Goal: Transaction & Acquisition: Download file/media

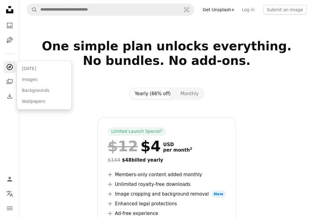
click at [10, 70] on icon "Explore" at bounding box center [9, 67] width 6 height 6
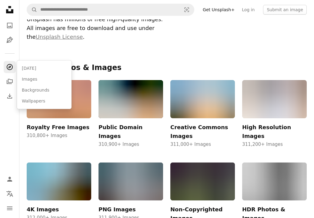
scroll to position [69, 0]
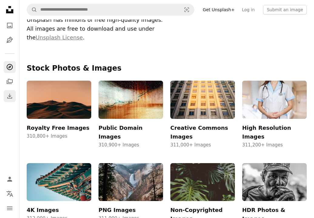
click at [8, 97] on icon "Download" at bounding box center [9, 96] width 7 height 7
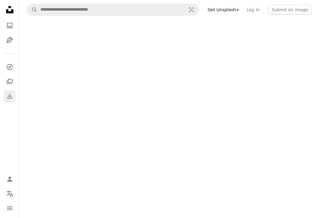
click at [8, 97] on icon "Download" at bounding box center [9, 96] width 7 height 7
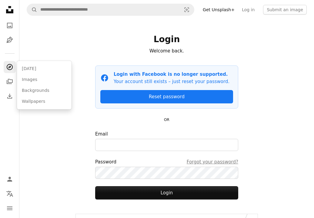
click at [9, 63] on icon "A compass" at bounding box center [9, 66] width 7 height 7
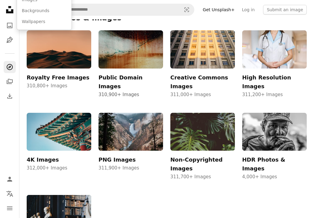
scroll to position [130, 0]
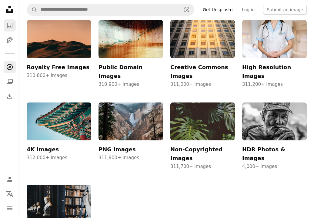
click at [8, 25] on icon "A photo" at bounding box center [9, 25] width 7 height 7
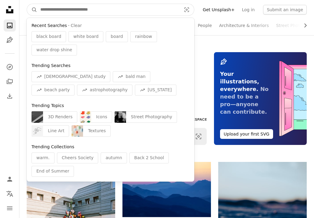
click at [93, 4] on input "Find visuals sitewide" at bounding box center [108, 10] width 142 height 12
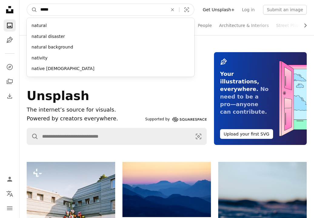
type input "******"
click button "A magnifying glass" at bounding box center [32, 10] width 10 height 12
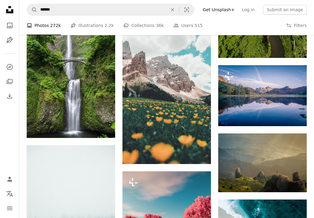
scroll to position [410, 0]
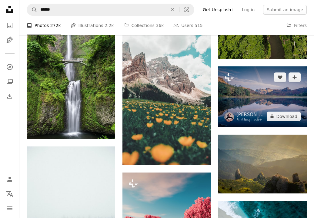
click at [265, 76] on img at bounding box center [262, 96] width 89 height 61
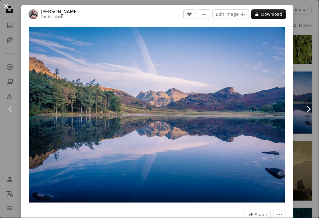
click at [299, 94] on link "Chevron right" at bounding box center [308, 109] width 21 height 58
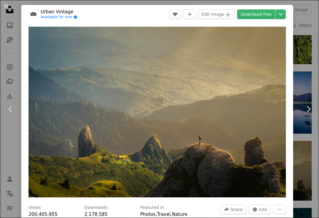
click at [305, 41] on div "An X shape Chevron left Chevron right Urban Vintage Available for hire A checkm…" at bounding box center [159, 109] width 319 height 218
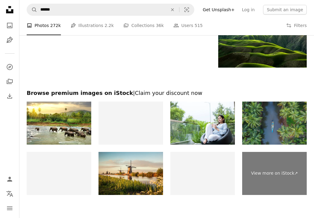
scroll to position [977, 0]
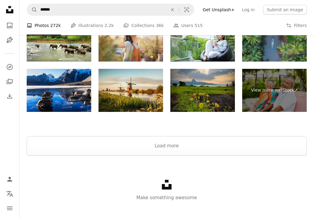
click at [50, 70] on img at bounding box center [59, 90] width 65 height 43
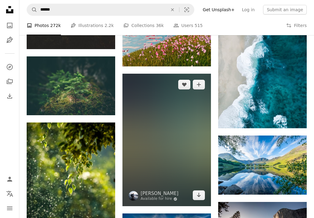
scroll to position [640, 0]
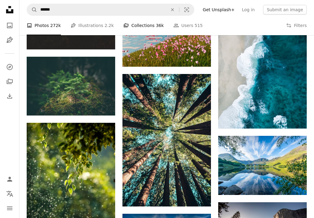
click at [140, 25] on link "A stack of folders Collections 36k" at bounding box center [144, 25] width 40 height 19
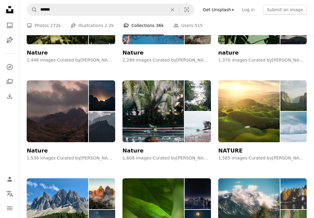
scroll to position [290, 0]
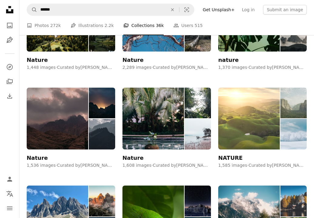
click at [241, 127] on img at bounding box center [249, 119] width 62 height 62
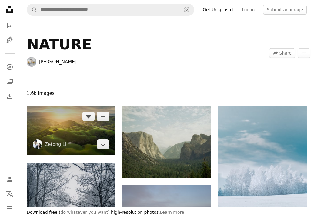
click at [82, 128] on img at bounding box center [71, 131] width 89 height 50
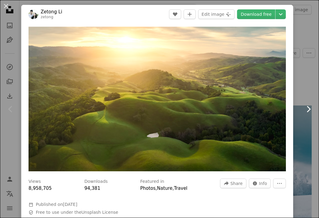
click at [303, 118] on link "Chevron right" at bounding box center [308, 109] width 21 height 58
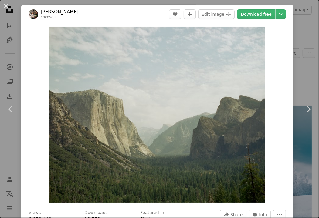
click at [298, 15] on div "An X shape Chevron left Chevron right Jillian Kim cocosaja A heart A plus sign …" at bounding box center [159, 109] width 319 height 218
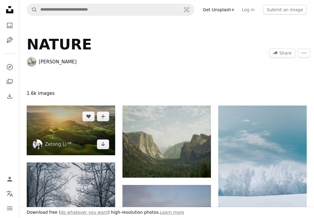
click at [84, 142] on img at bounding box center [71, 131] width 89 height 50
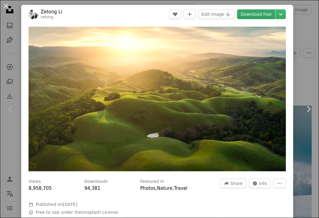
click at [258, 15] on link "Download free" at bounding box center [256, 14] width 38 height 10
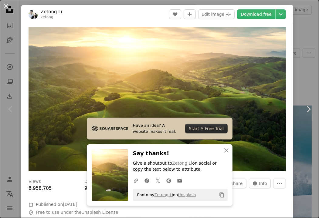
click at [113, 151] on img at bounding box center [110, 175] width 36 height 52
click at [112, 161] on img at bounding box center [110, 175] width 36 height 52
click at [223, 144] on div "Have an idea? A website makes it real. Start A Free Trial An X shape Close Say …" at bounding box center [160, 162] width 146 height 88
click at [224, 156] on button "An X shape Close" at bounding box center [226, 150] width 12 height 12
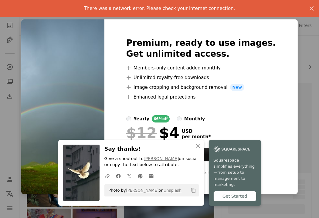
click at [307, 49] on div "An X shape Premium, ready to use images. Get unlimited access. A plus sign Memb…" at bounding box center [159, 109] width 319 height 218
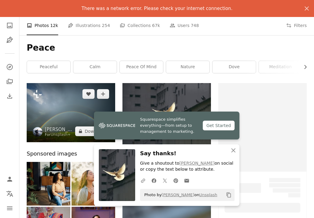
drag, startPoint x: 77, startPoint y: 112, endPoint x: 46, endPoint y: 118, distance: 31.8
click at [46, 118] on img at bounding box center [71, 112] width 89 height 59
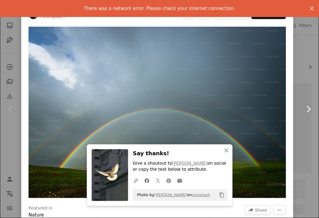
click at [299, 85] on link "Chevron right" at bounding box center [308, 109] width 21 height 58
